Goal: Find specific page/section: Find specific page/section

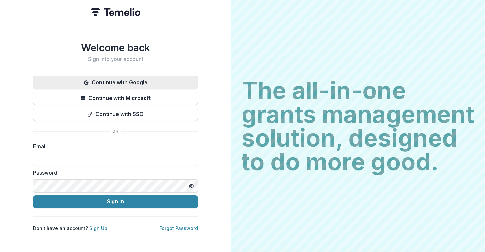
click at [150, 82] on button "Continue with Google" at bounding box center [115, 82] width 165 height 13
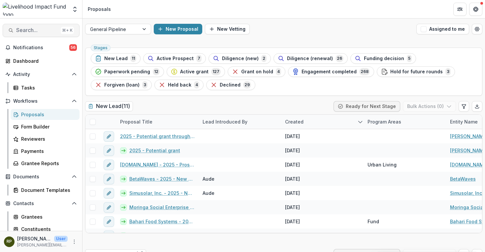
click at [37, 27] on span "Search..." at bounding box center [37, 30] width 42 height 6
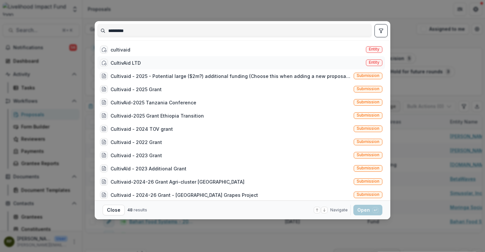
type input "*********"
click at [122, 59] on div "CultivAid LTD" at bounding box center [125, 62] width 30 height 7
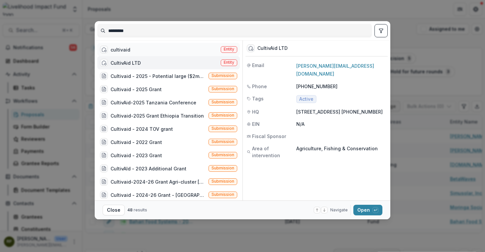
click at [185, 50] on div "cultivaid Entity" at bounding box center [168, 49] width 142 height 13
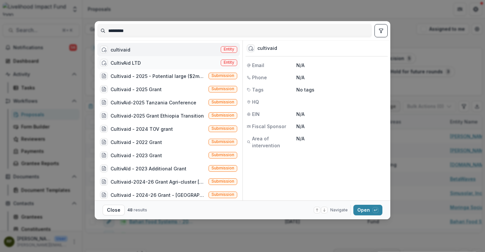
click at [185, 57] on div "CultivAid LTD Entity" at bounding box center [168, 62] width 142 height 13
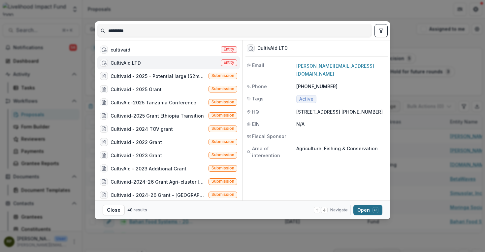
click at [366, 210] on button "Open with enter key" at bounding box center [367, 209] width 29 height 11
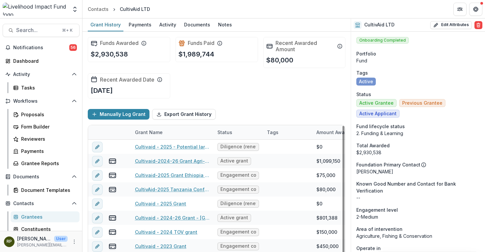
scroll to position [13, 0]
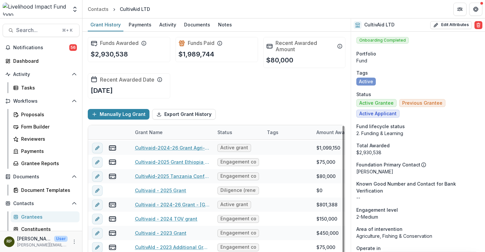
click at [322, 96] on div "Funds Awarded $2,930,538 Funds Paid $1,989,744 Recent Awarded Amount $80,000 Re…" at bounding box center [216, 68] width 257 height 72
